Goal: Information Seeking & Learning: Understand process/instructions

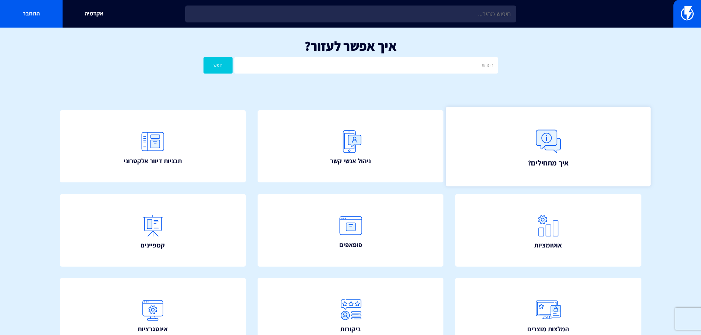
click at [547, 146] on img at bounding box center [548, 141] width 32 height 32
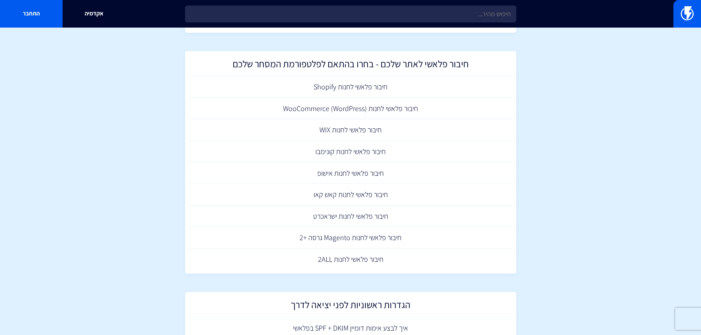
scroll to position [40, 0]
